Goal: Subscribe to service/newsletter

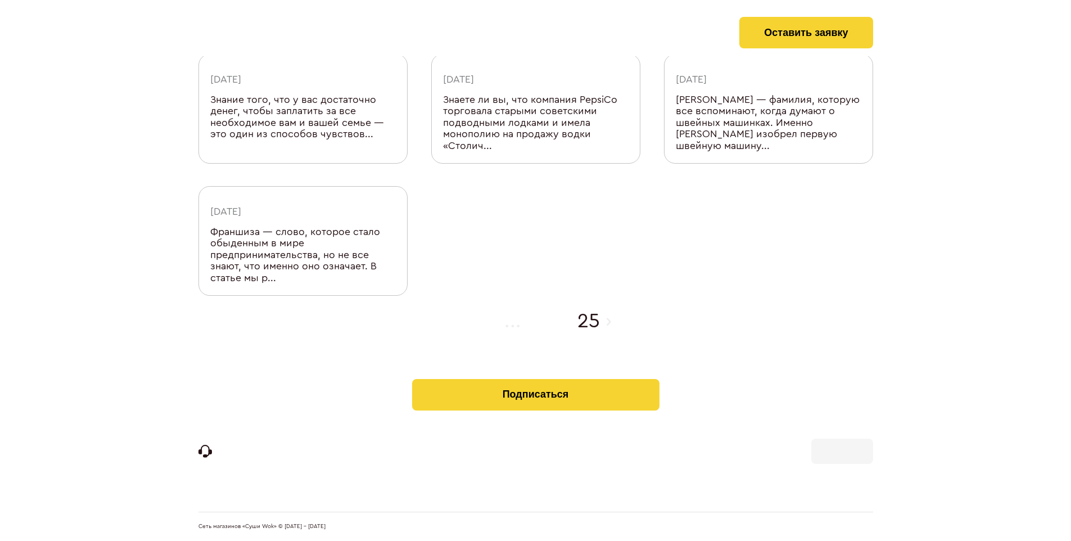
scroll to position [368, 0]
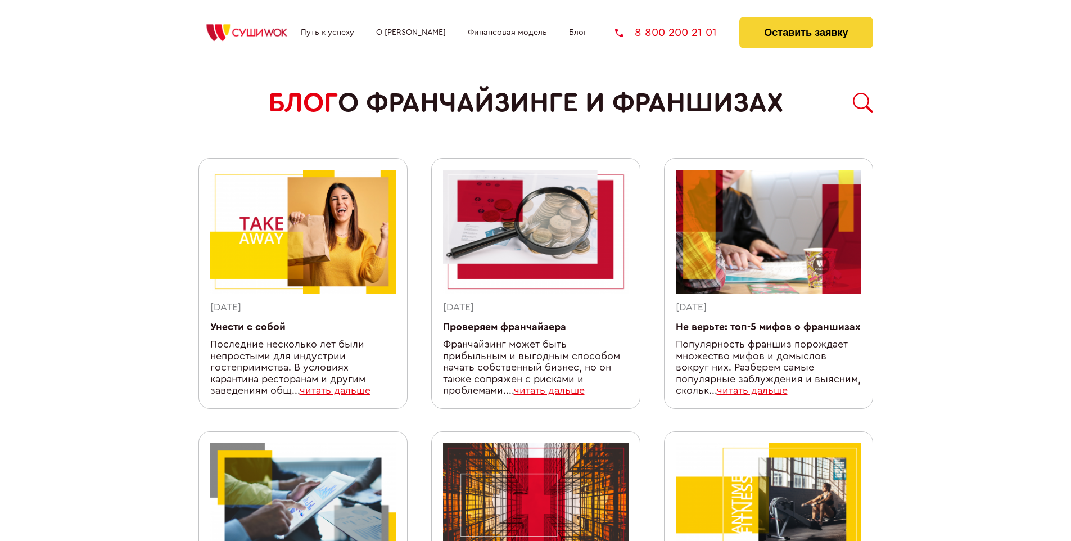
scroll to position [954, 0]
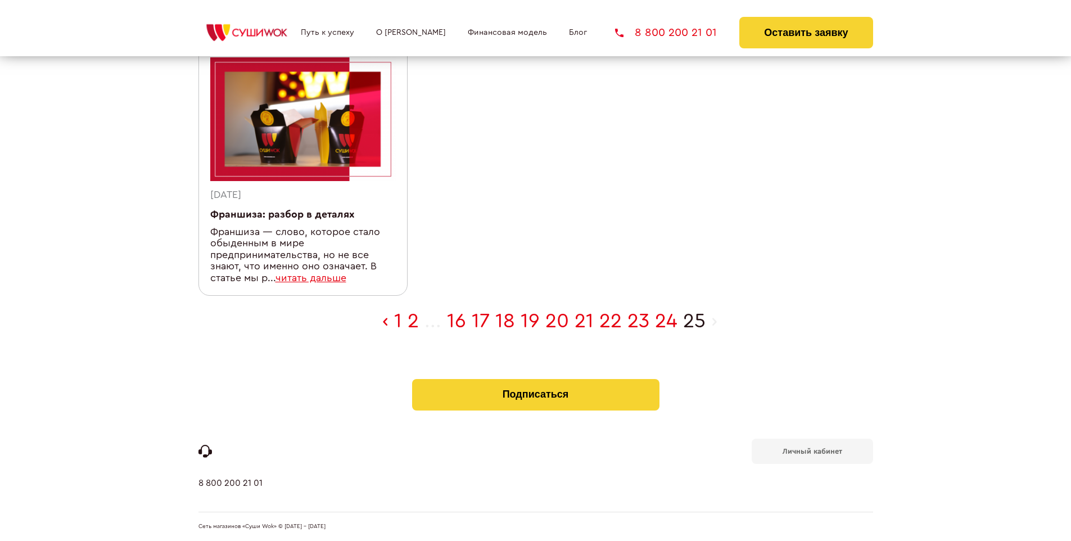
click at [812, 450] on b "Личный кабинет" at bounding box center [812, 450] width 60 height 7
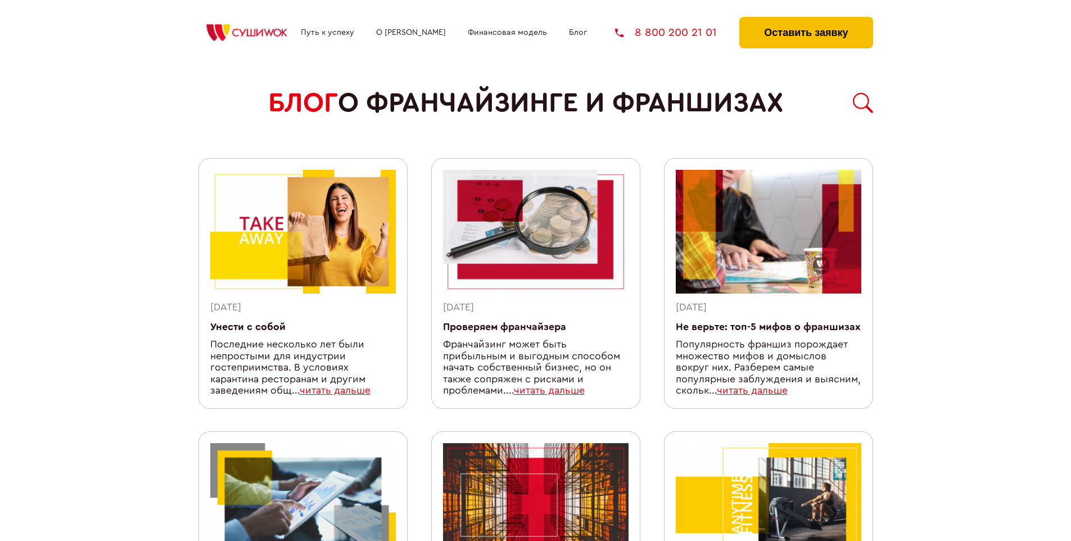
click at [805, 20] on button "Оставить заявку" at bounding box center [805, 32] width 133 height 31
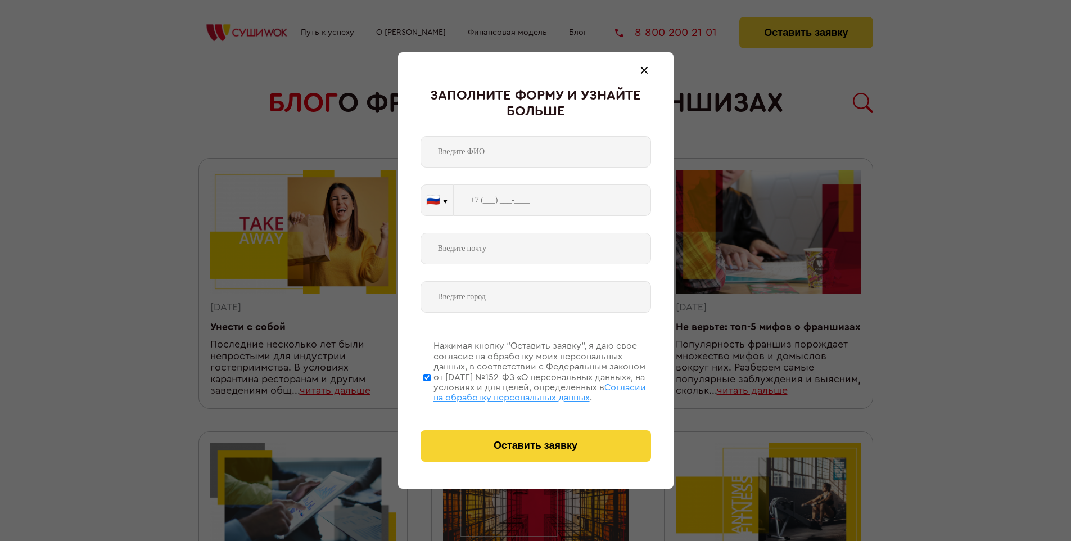
click at [521, 391] on span "Согласии на обработку персональных данных" at bounding box center [539, 392] width 212 height 19
click at [430, 391] on input "Нажимая кнопку “Оставить заявку”, я даю свое согласие на обработку моих персона…" at bounding box center [426, 377] width 7 height 90
checkbox input "false"
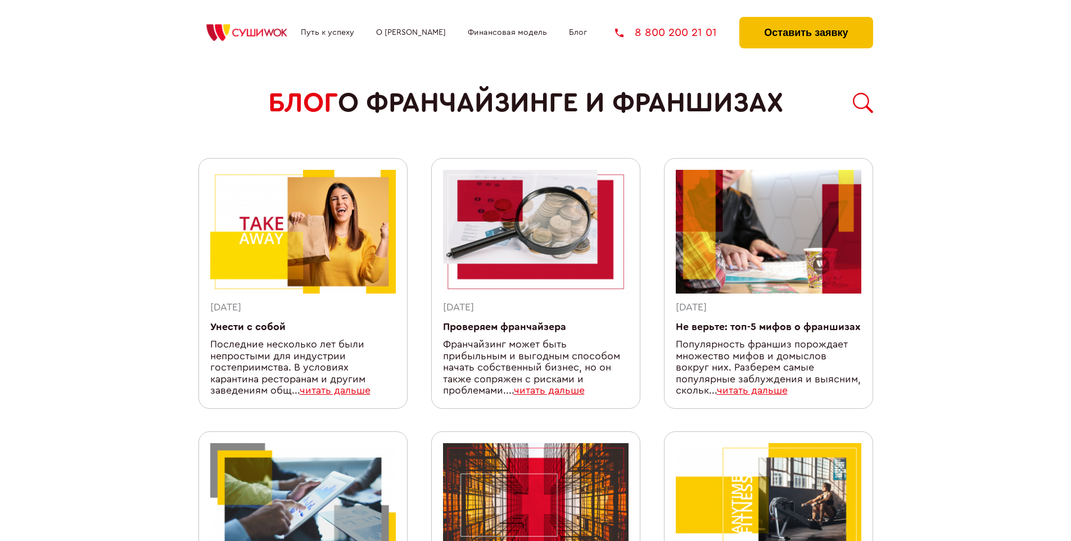
click at [805, 20] on button "Оставить заявку" at bounding box center [805, 32] width 133 height 31
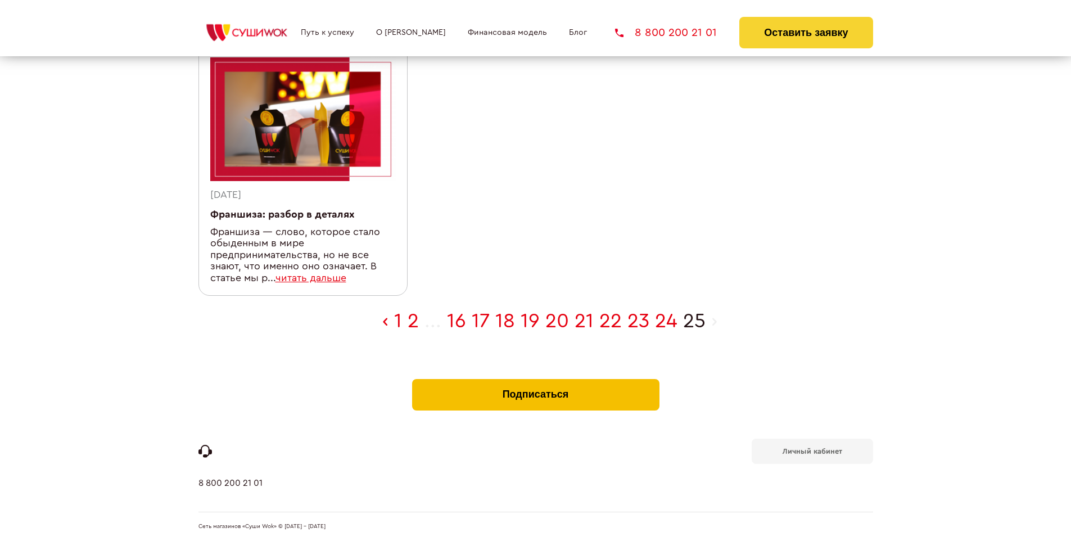
click at [535, 381] on button "Подписаться" at bounding box center [535, 394] width 247 height 31
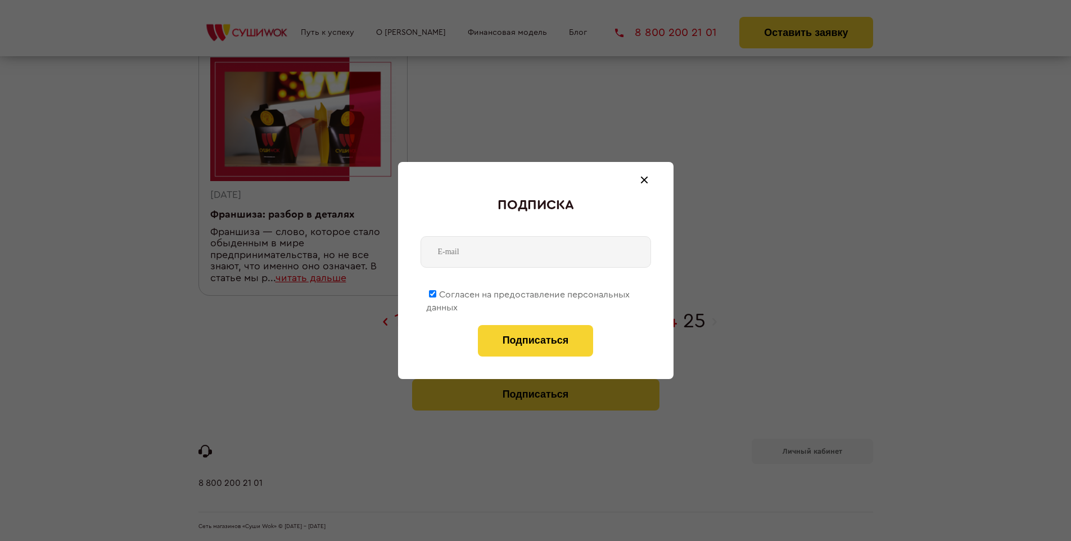
click at [528, 292] on span "Согласен на предоставление персональных данных" at bounding box center [527, 301] width 203 height 22
click at [436, 292] on input "Согласен на предоставление персональных данных" at bounding box center [432, 293] width 7 height 7
checkbox input "false"
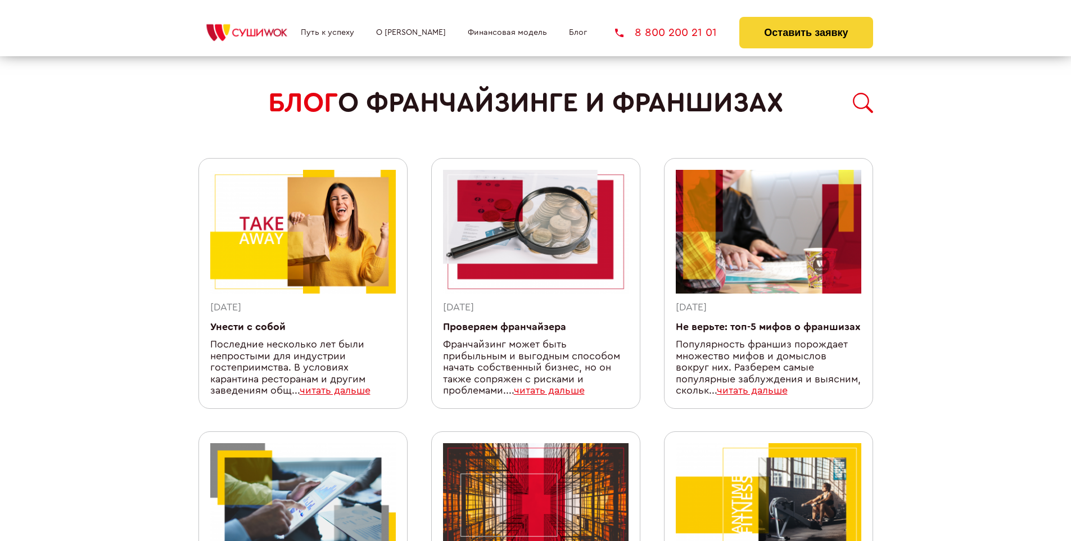
scroll to position [954, 0]
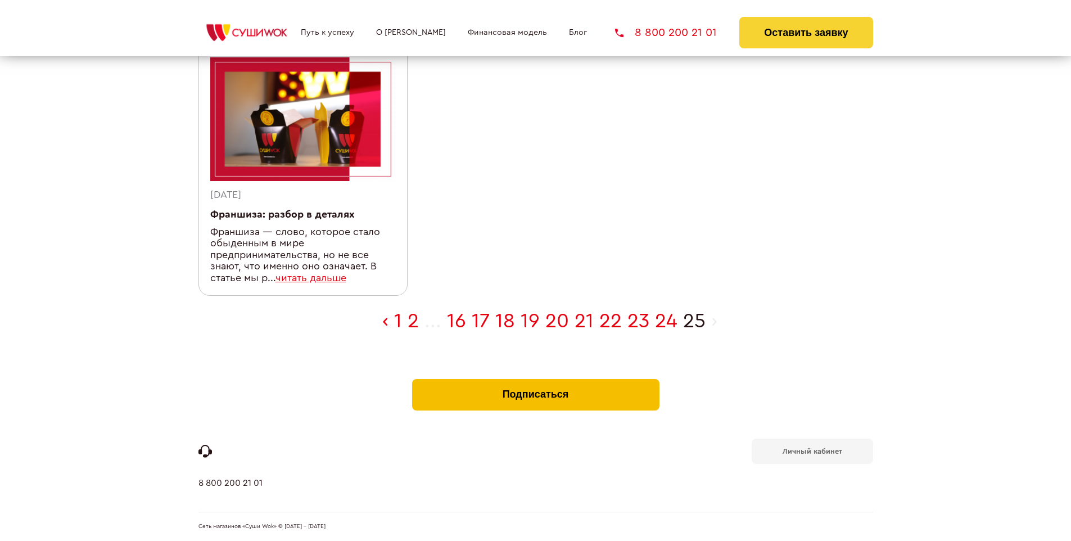
click at [535, 381] on button "Подписаться" at bounding box center [535, 394] width 247 height 31
